Goal: Navigation & Orientation: Find specific page/section

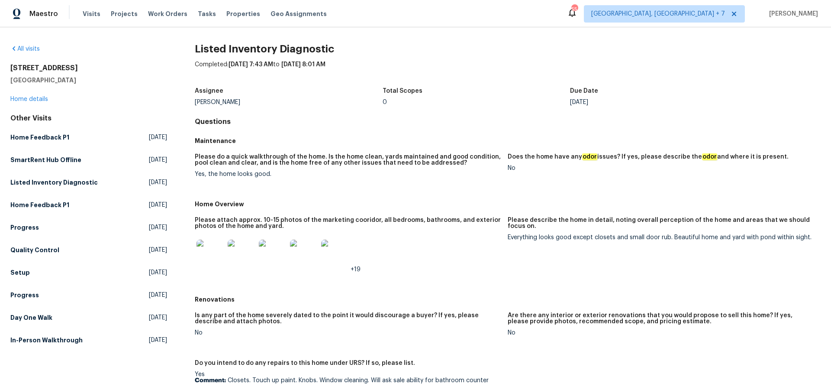
click at [213, 252] on img at bounding box center [211, 253] width 28 height 28
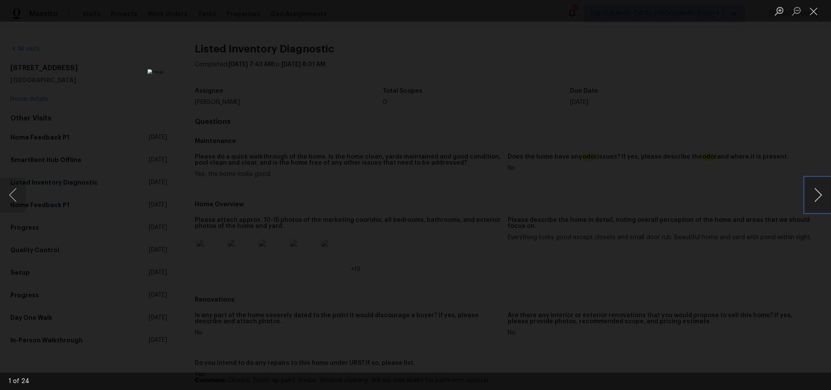
click at [820, 194] on button "Next image" at bounding box center [818, 195] width 26 height 35
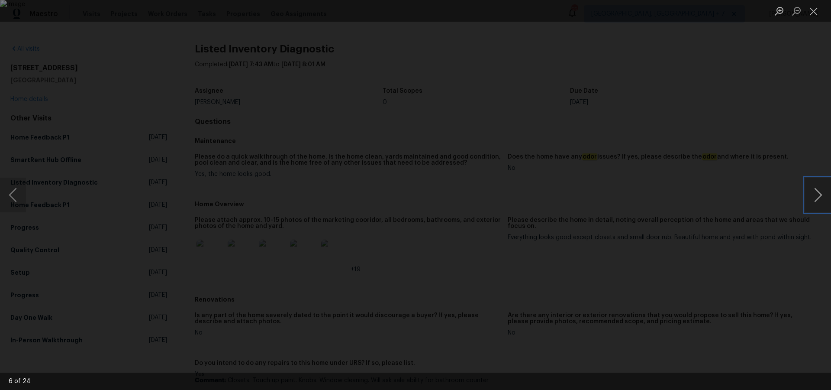
click at [820, 194] on button "Next image" at bounding box center [818, 195] width 26 height 35
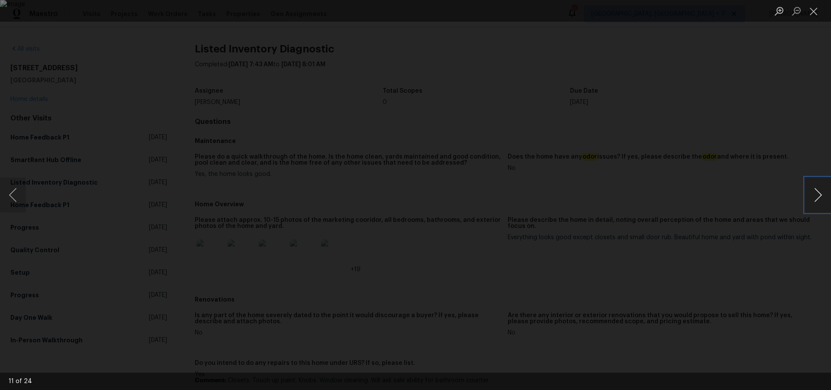
click at [820, 194] on button "Next image" at bounding box center [818, 195] width 26 height 35
click at [818, 9] on button "Close lightbox" at bounding box center [813, 10] width 17 height 15
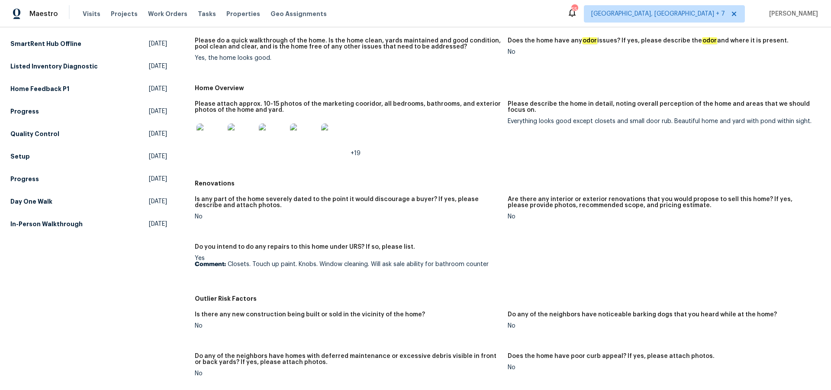
scroll to position [121, 0]
